Goal: Browse casually

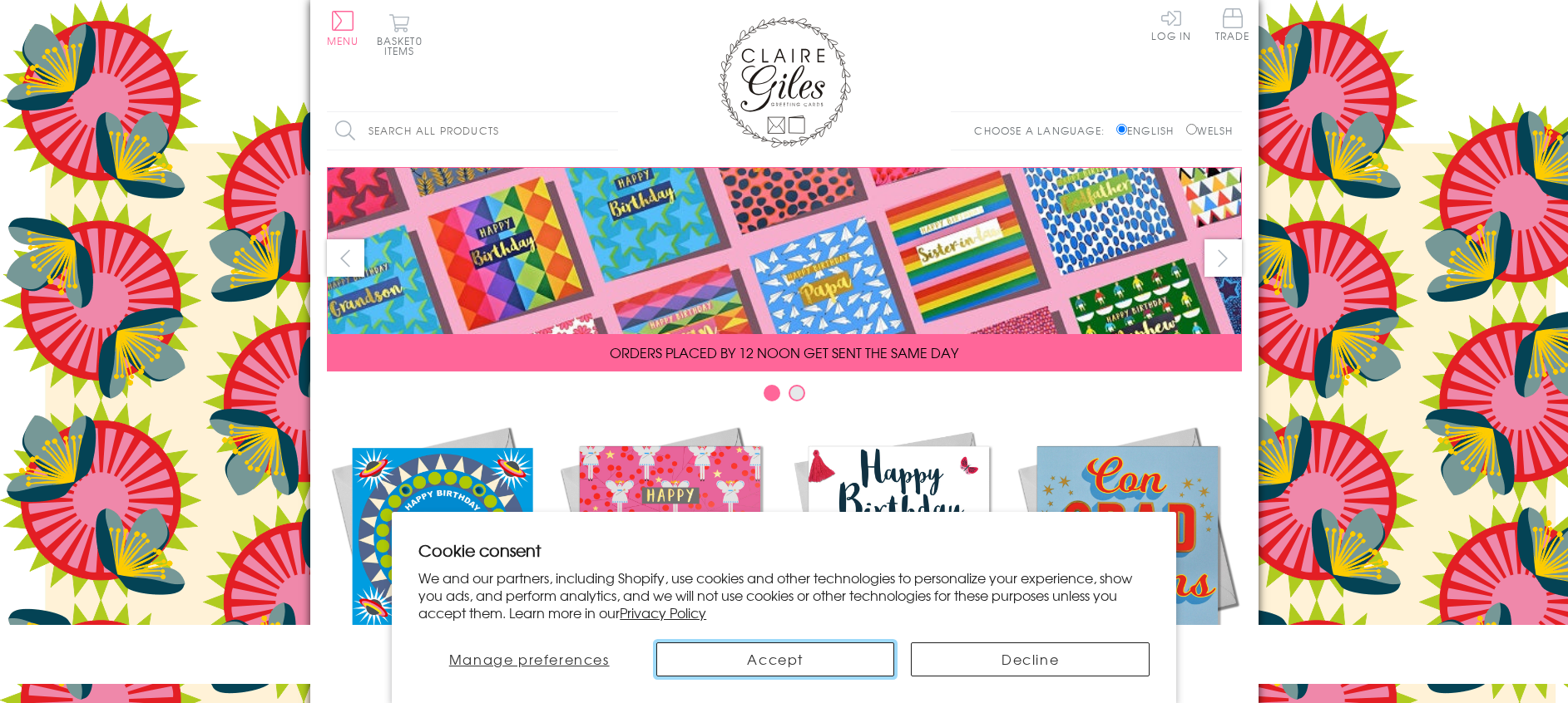
click at [813, 667] on button "Accept" at bounding box center [775, 660] width 238 height 35
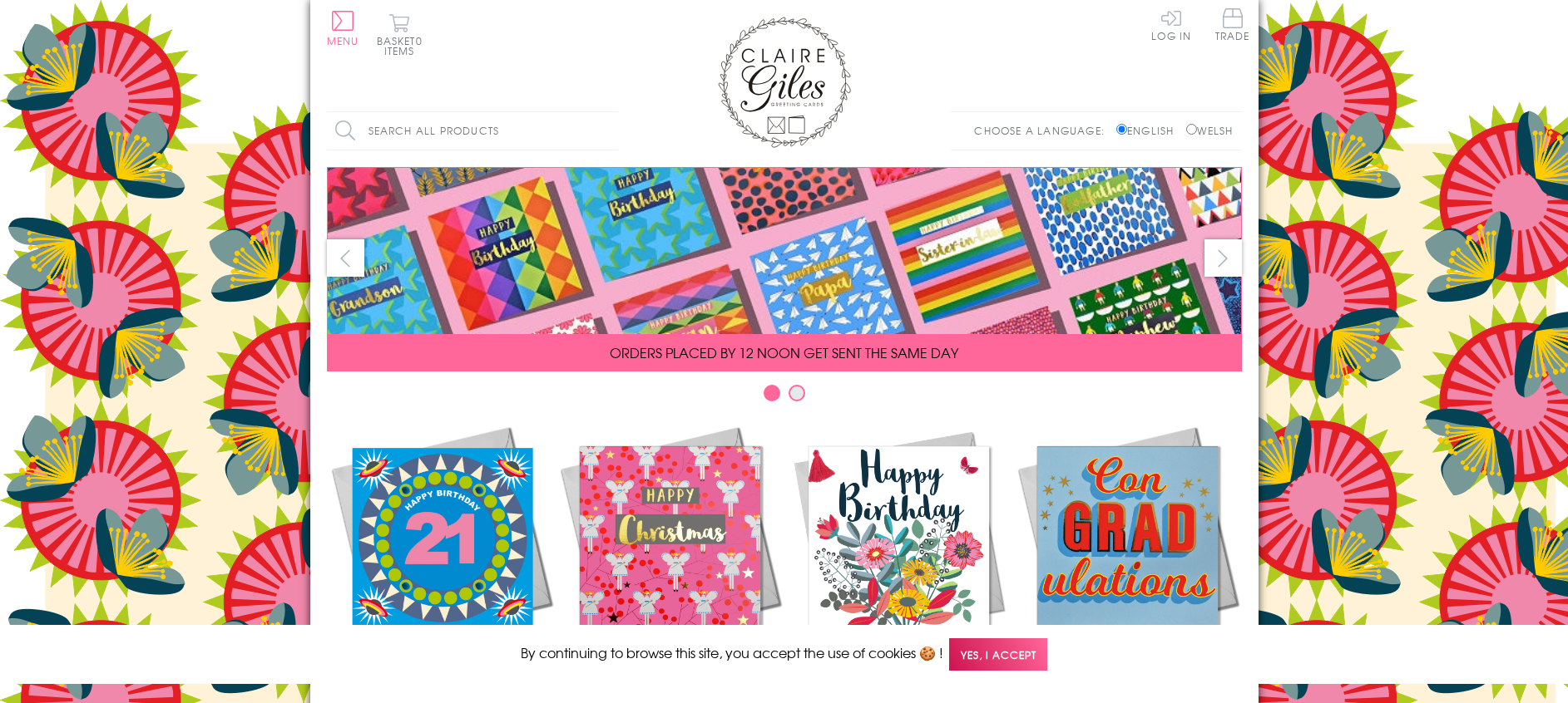
click at [1000, 655] on span "Yes, I accept" at bounding box center [998, 655] width 98 height 33
